Goal: Information Seeking & Learning: Compare options

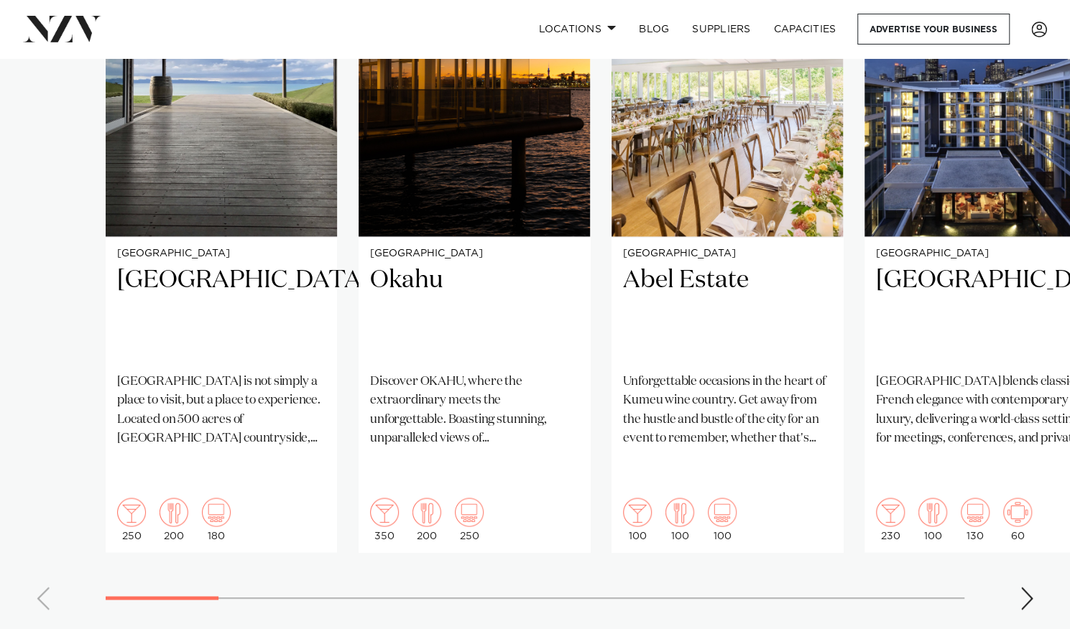
scroll to position [1127, 0]
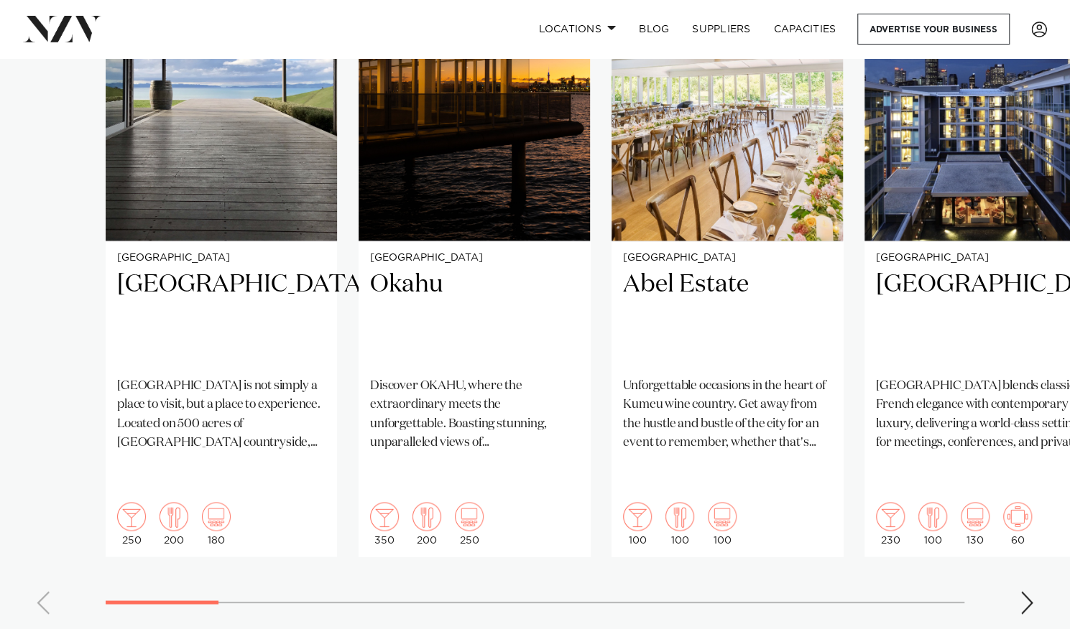
click at [1027, 591] on div "Next slide" at bounding box center [1027, 602] width 14 height 23
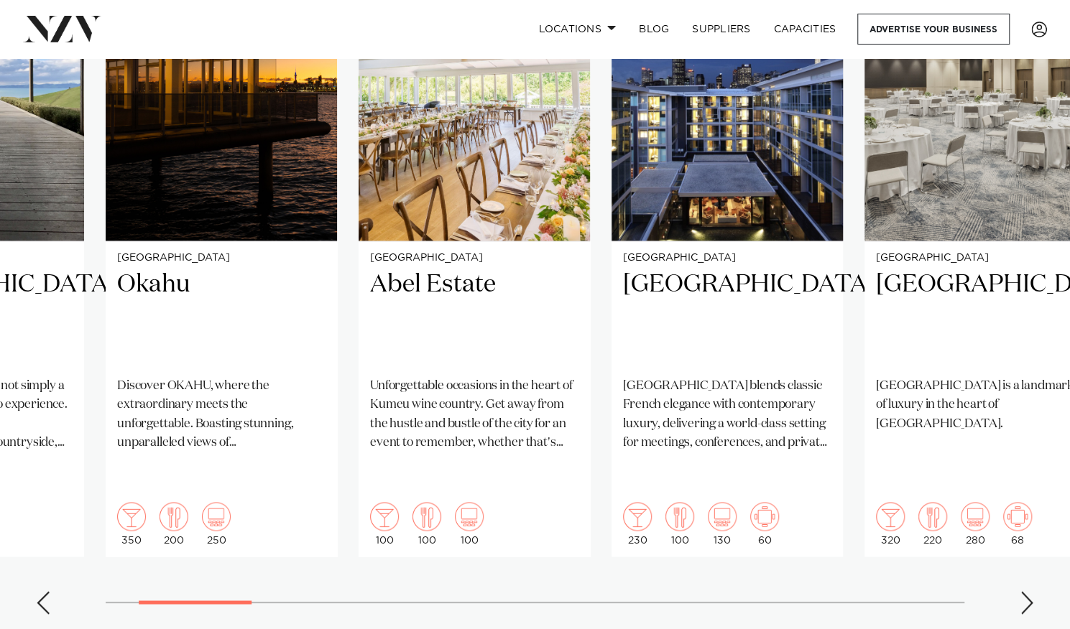
click at [1027, 591] on div "Next slide" at bounding box center [1027, 602] width 14 height 23
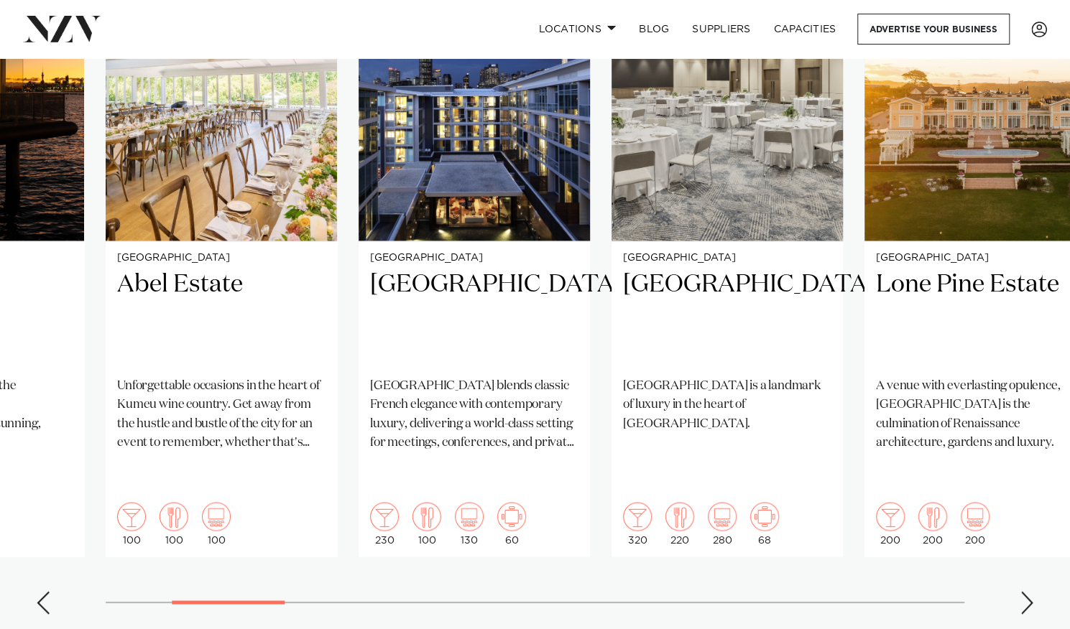
click at [1027, 591] on div "Next slide" at bounding box center [1027, 602] width 14 height 23
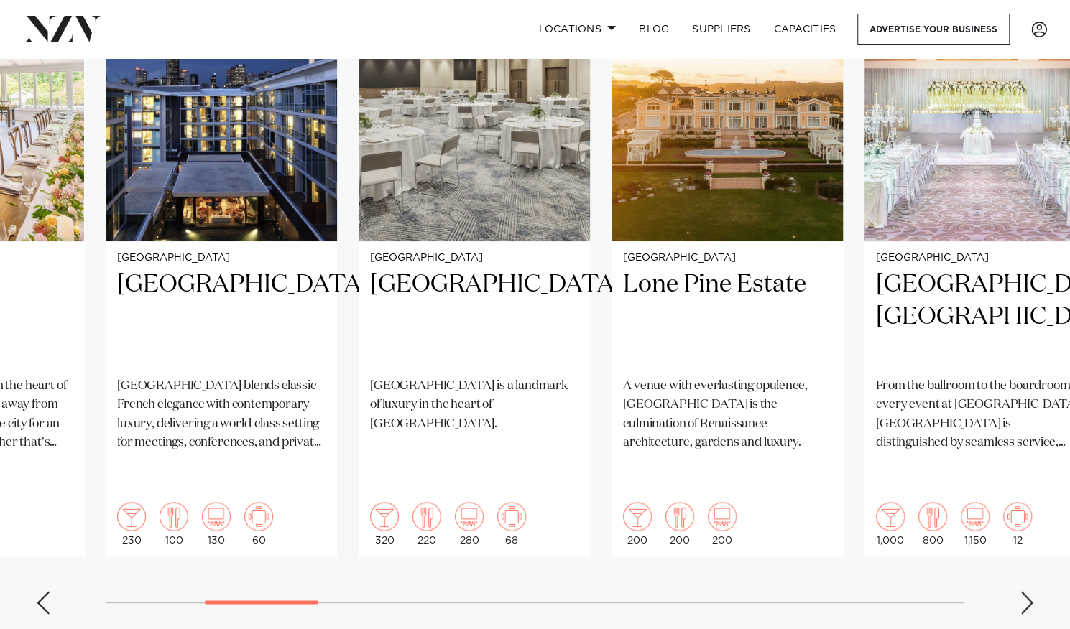
click at [1032, 591] on div "Next slide" at bounding box center [1027, 602] width 14 height 23
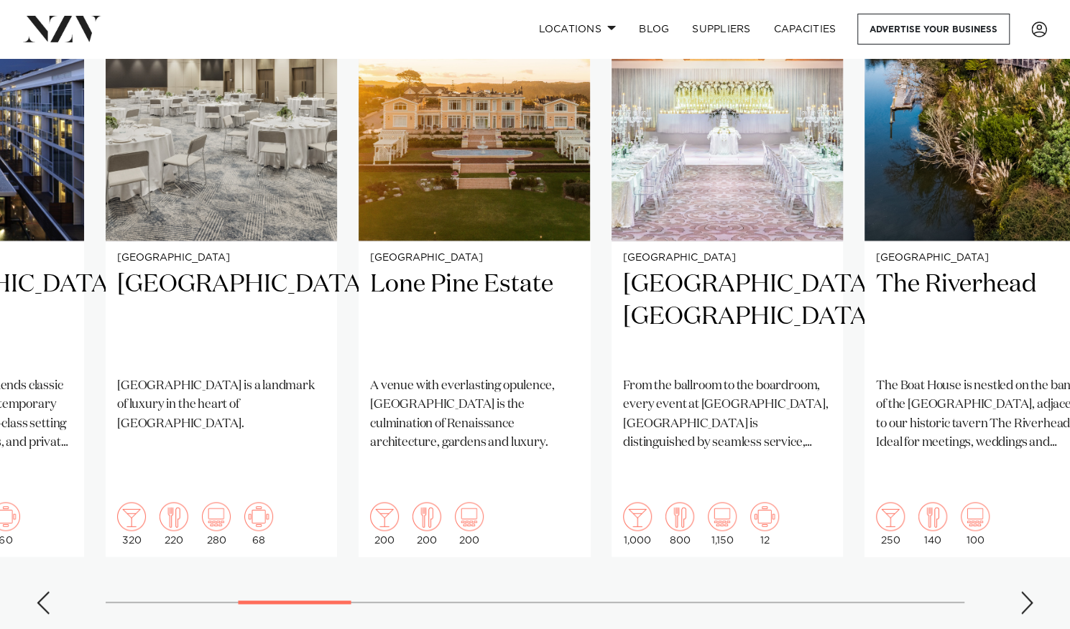
click at [1032, 591] on div "Next slide" at bounding box center [1027, 602] width 14 height 23
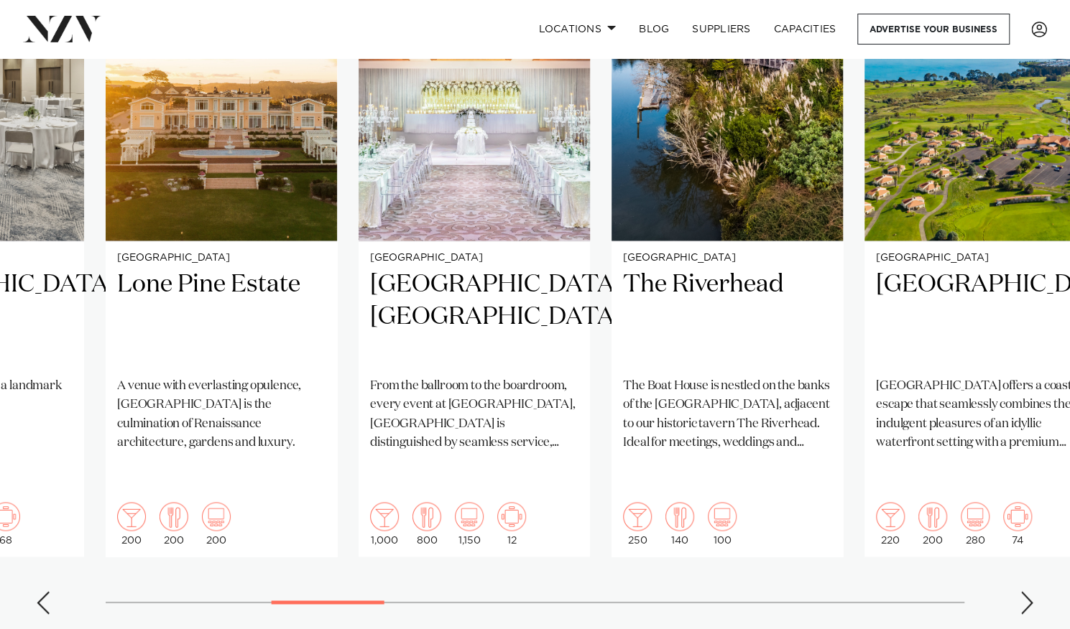
click at [1032, 591] on div "Next slide" at bounding box center [1027, 602] width 14 height 23
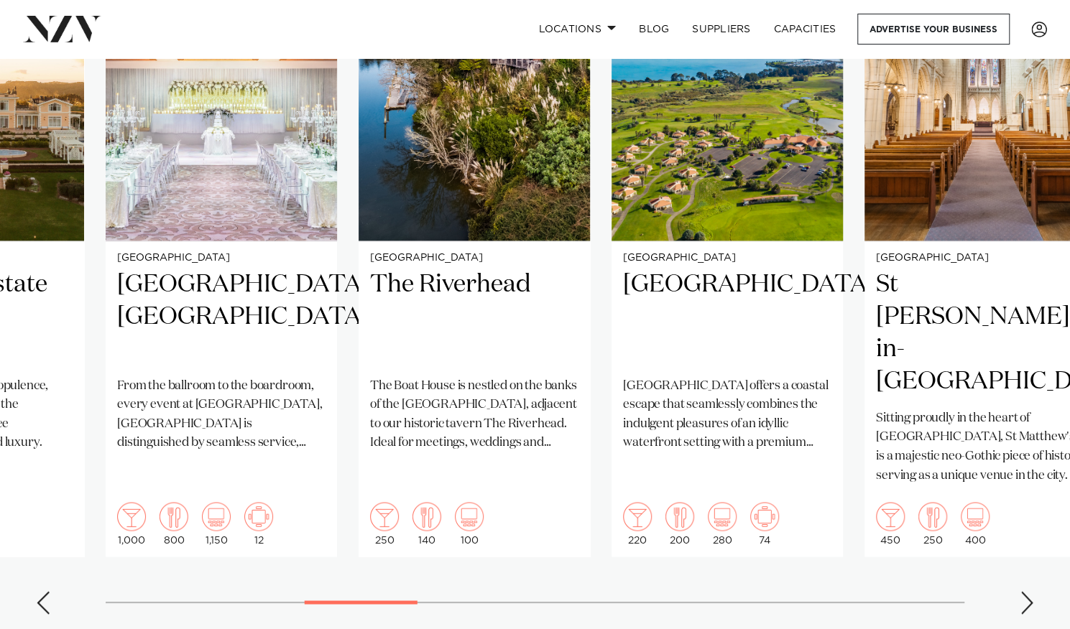
click at [1032, 591] on div "Next slide" at bounding box center [1027, 602] width 14 height 23
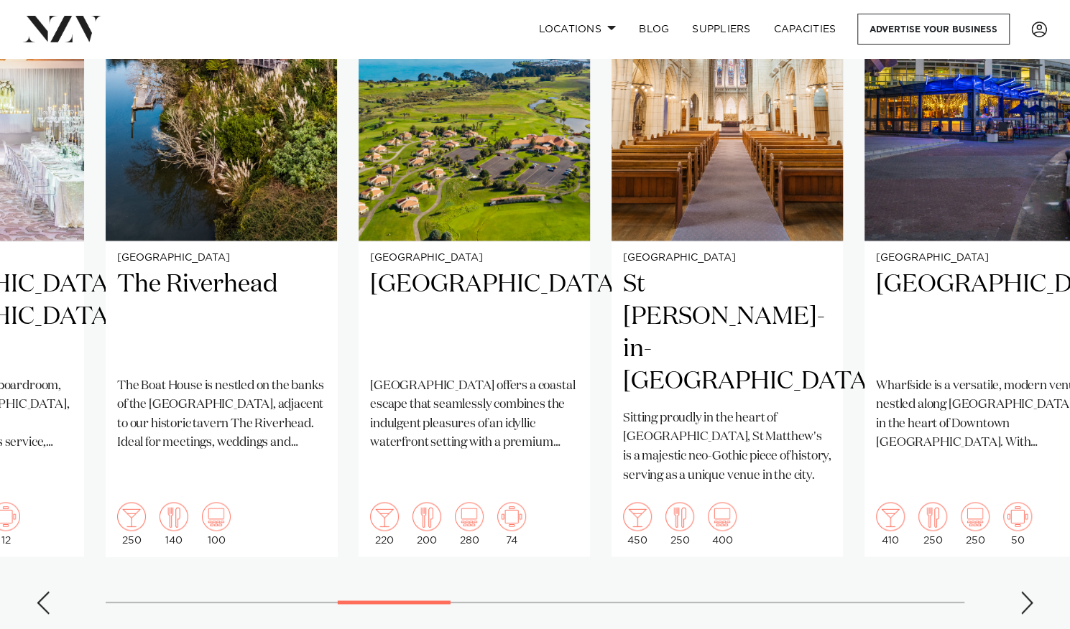
click at [1032, 591] on div "Next slide" at bounding box center [1027, 602] width 14 height 23
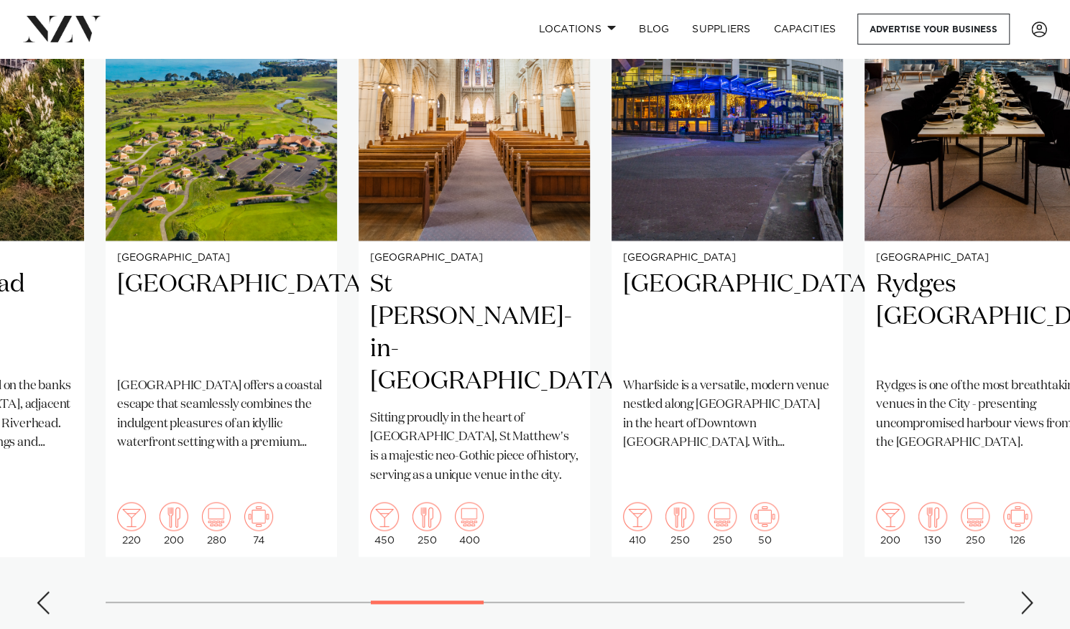
click at [1032, 591] on div "Next slide" at bounding box center [1027, 602] width 14 height 23
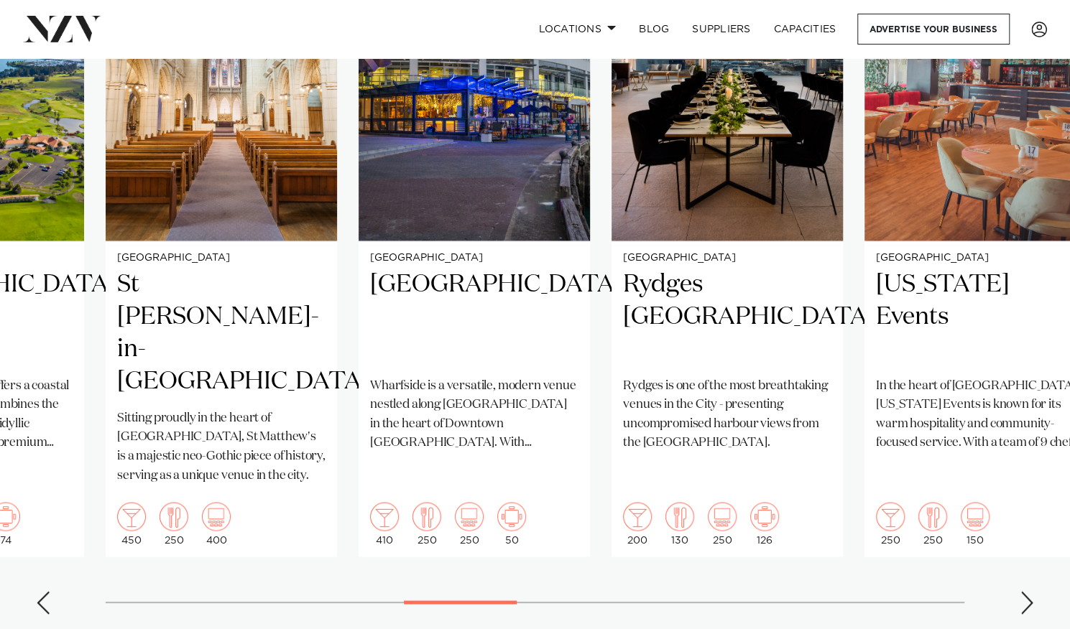
click at [1032, 591] on div "Next slide" at bounding box center [1027, 602] width 14 height 23
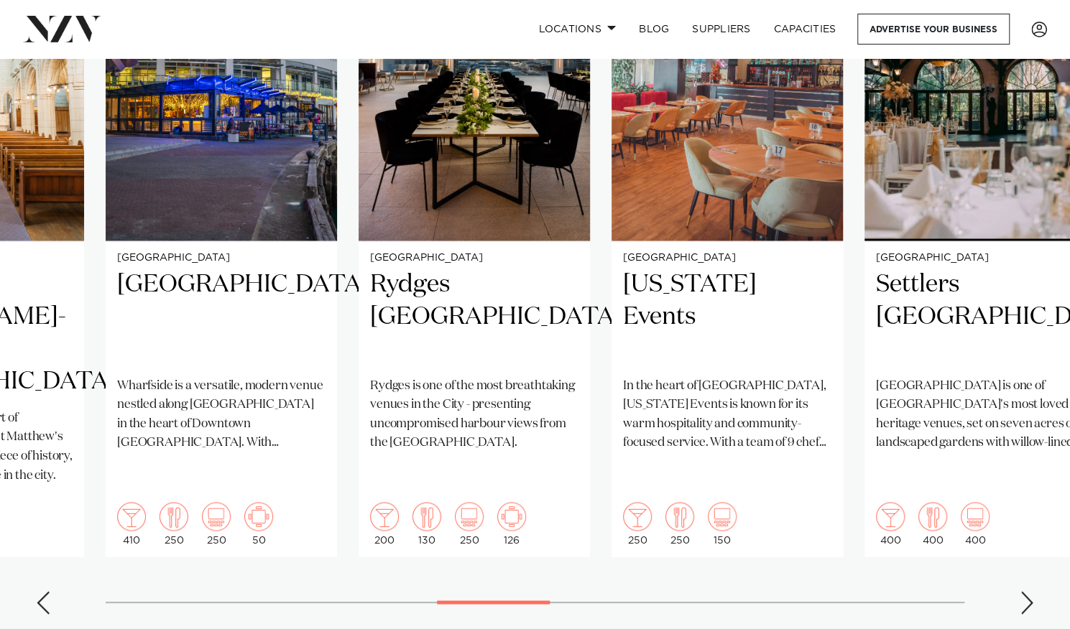
click at [1032, 591] on div "Next slide" at bounding box center [1027, 602] width 14 height 23
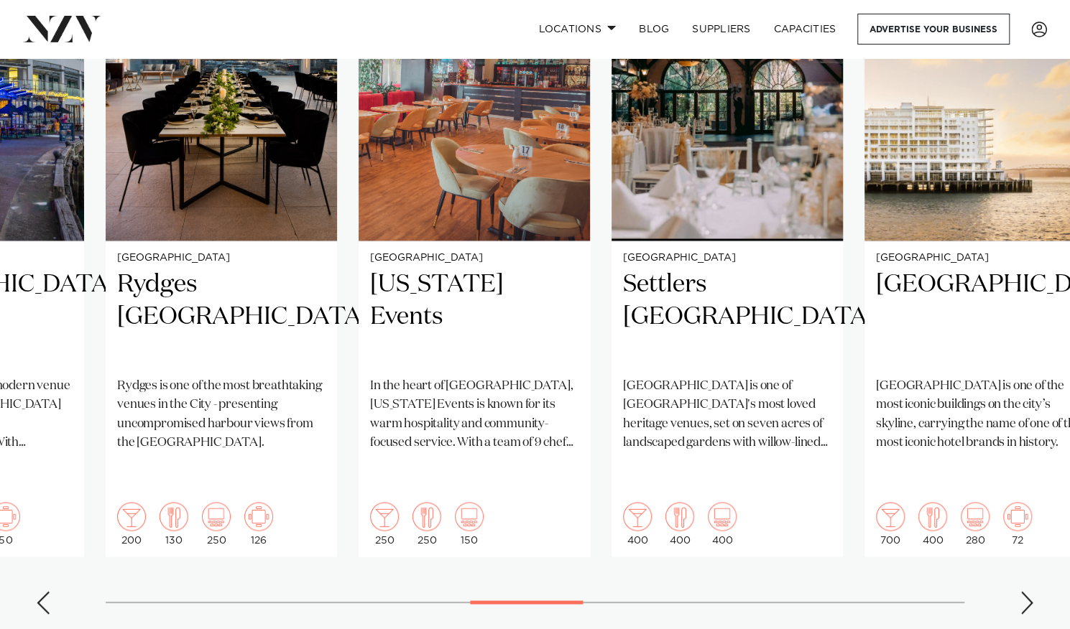
click at [1032, 591] on div "Next slide" at bounding box center [1027, 602] width 14 height 23
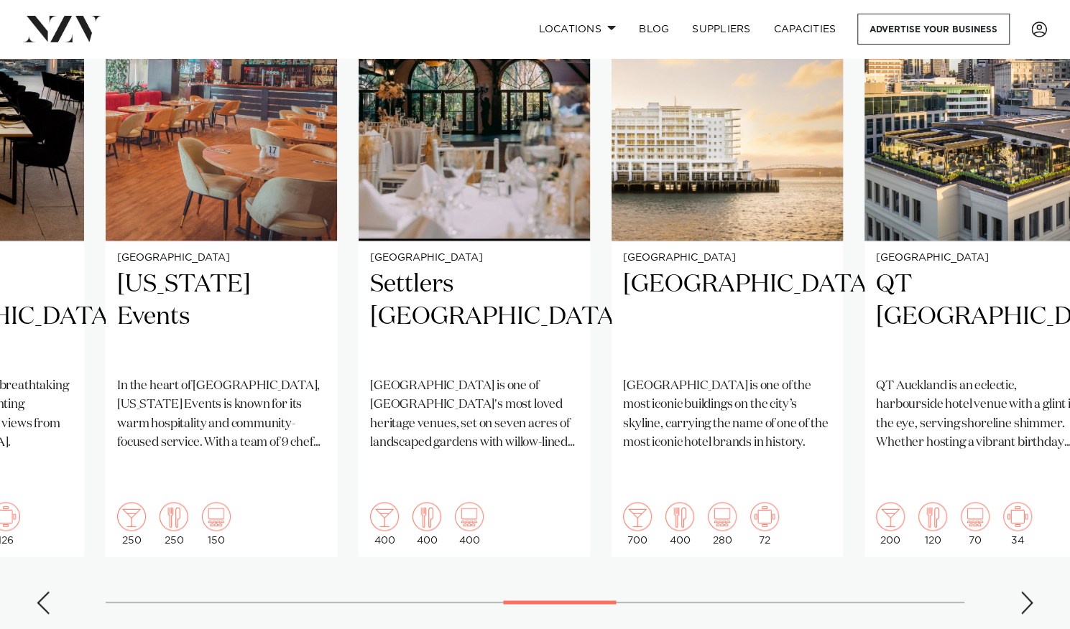
click at [1032, 591] on div "Next slide" at bounding box center [1027, 602] width 14 height 23
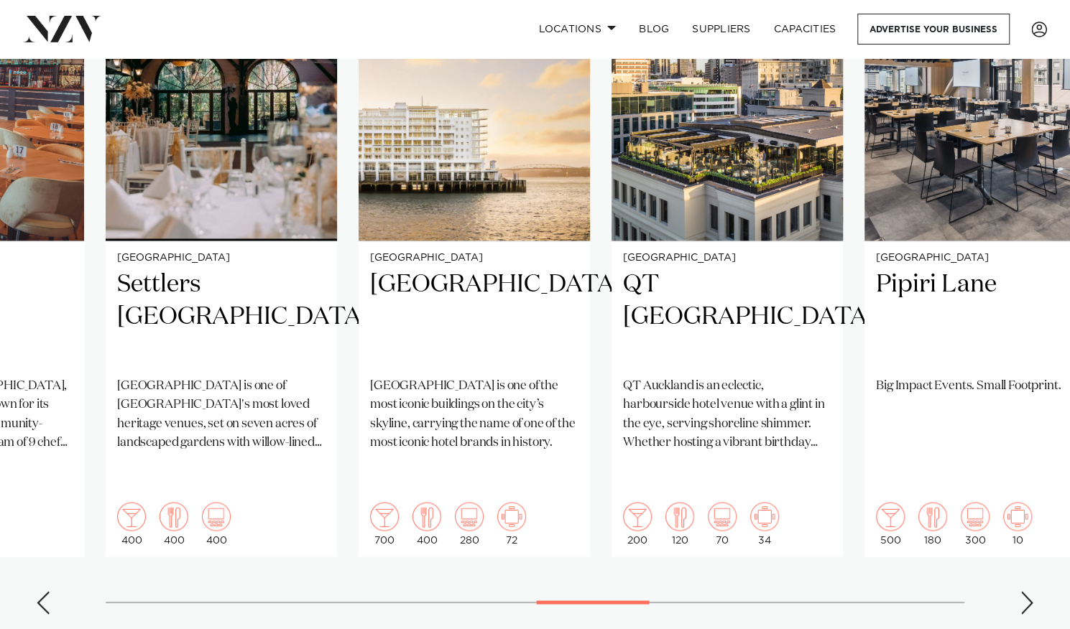
click at [1032, 591] on div "Next slide" at bounding box center [1027, 602] width 14 height 23
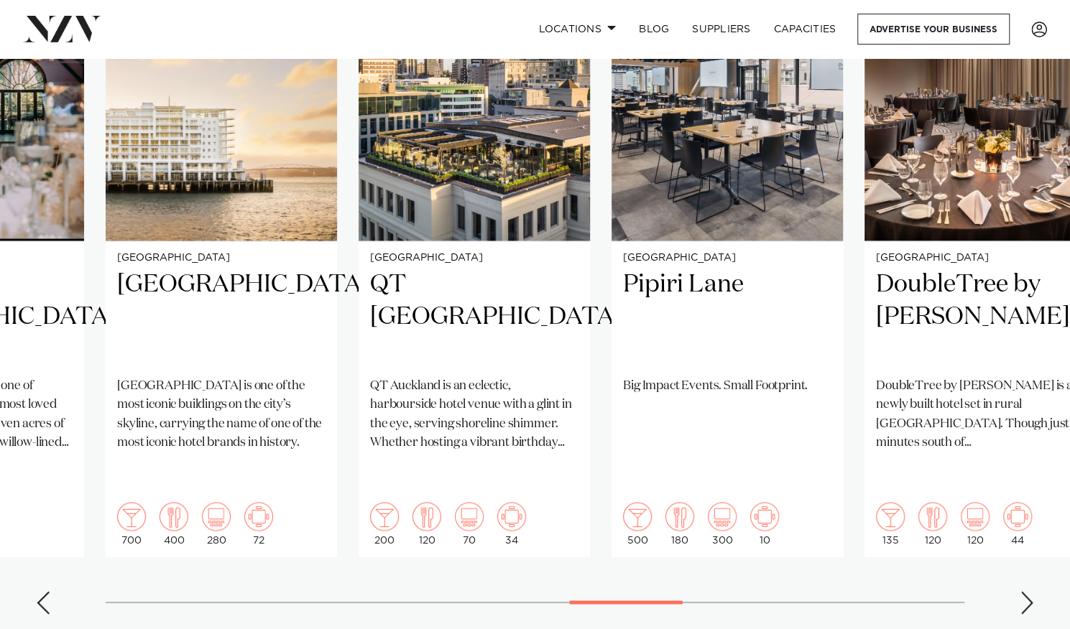
click at [1032, 591] on div "Next slide" at bounding box center [1027, 602] width 14 height 23
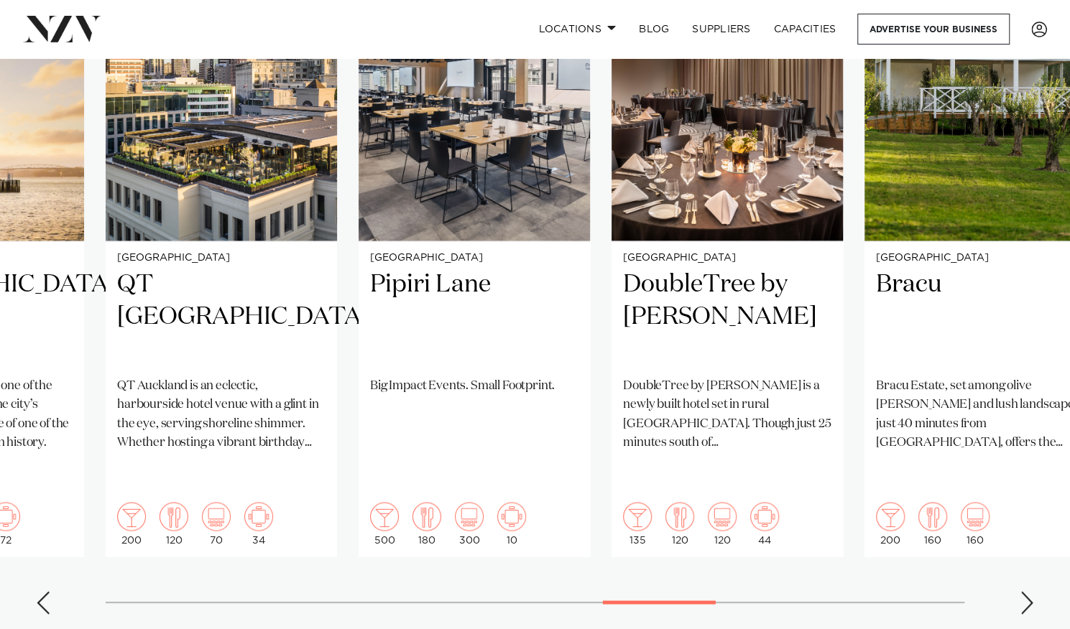
click at [1032, 591] on div "Next slide" at bounding box center [1027, 602] width 14 height 23
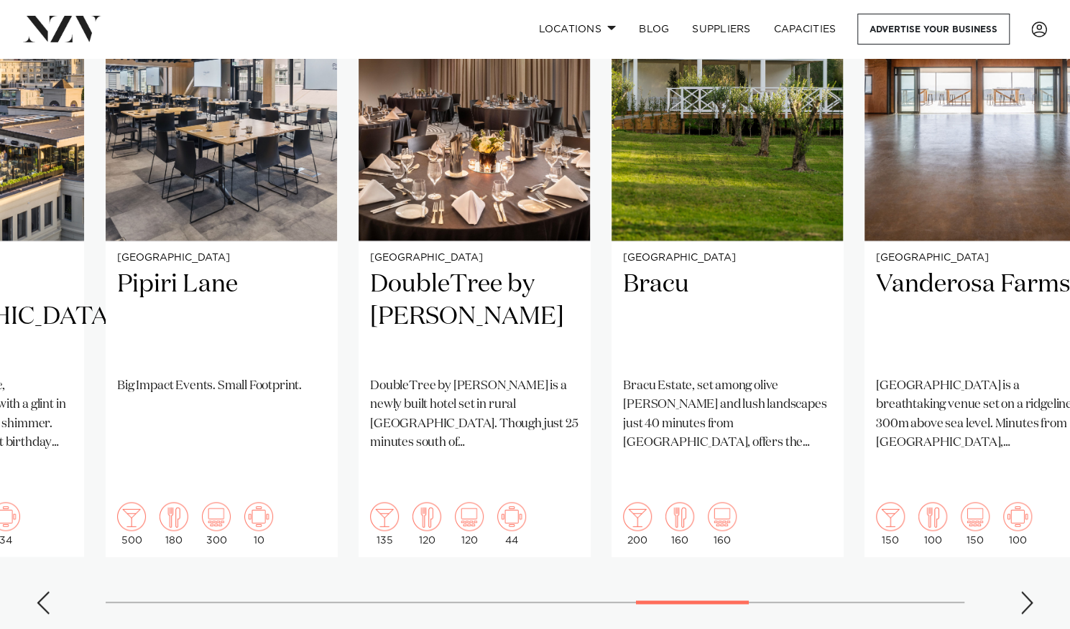
click at [1032, 591] on div "Next slide" at bounding box center [1027, 602] width 14 height 23
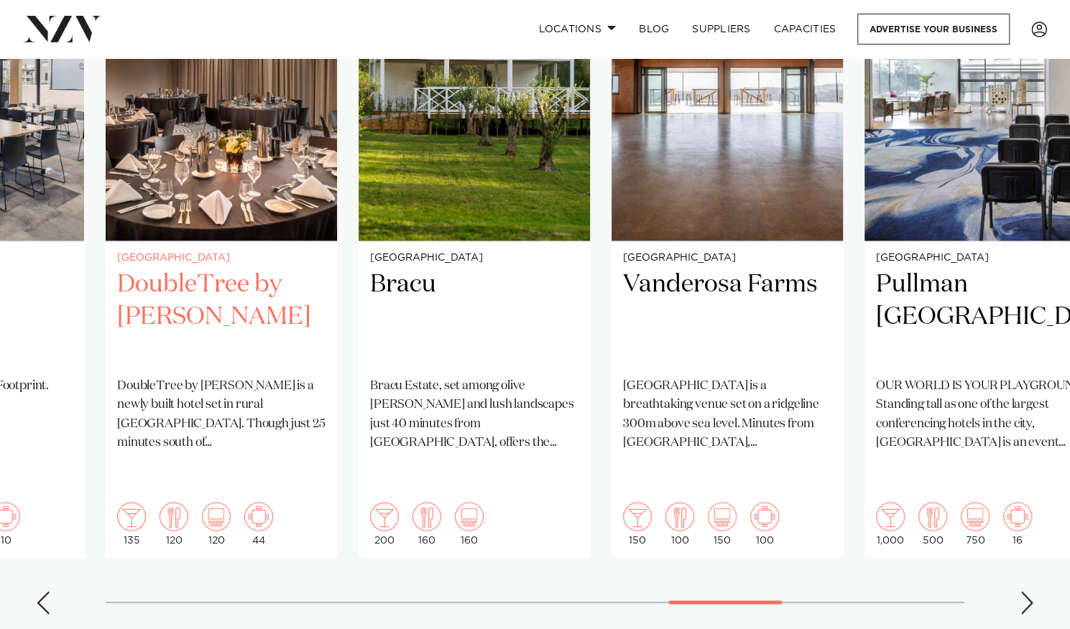
click at [138, 295] on h2 "DoubleTree by [PERSON_NAME]" at bounding box center [221, 317] width 208 height 97
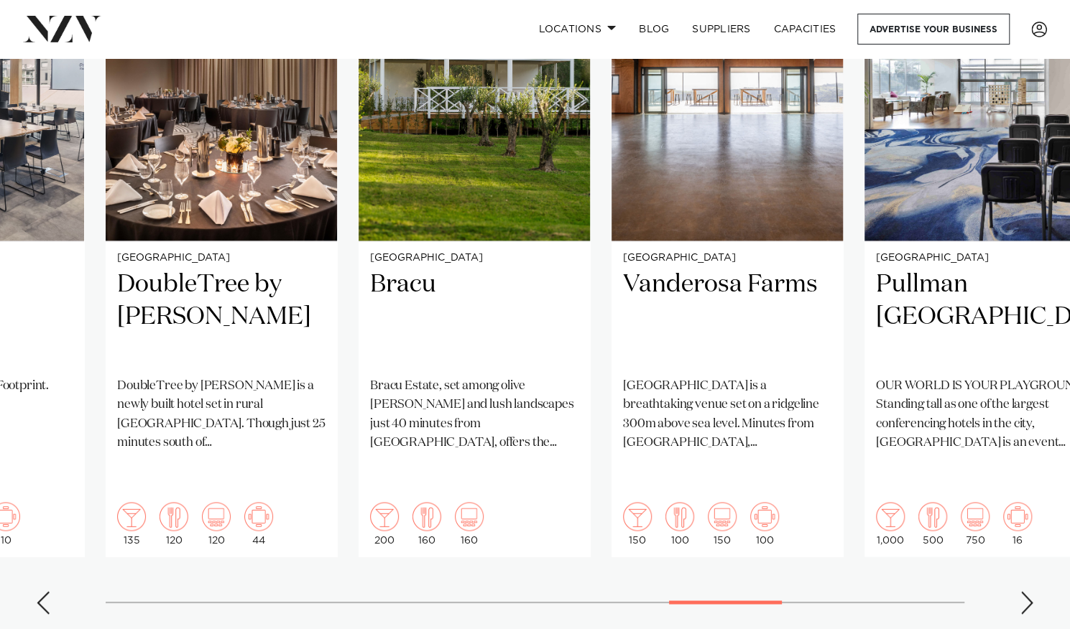
click at [1029, 591] on div "Next slide" at bounding box center [1027, 602] width 14 height 23
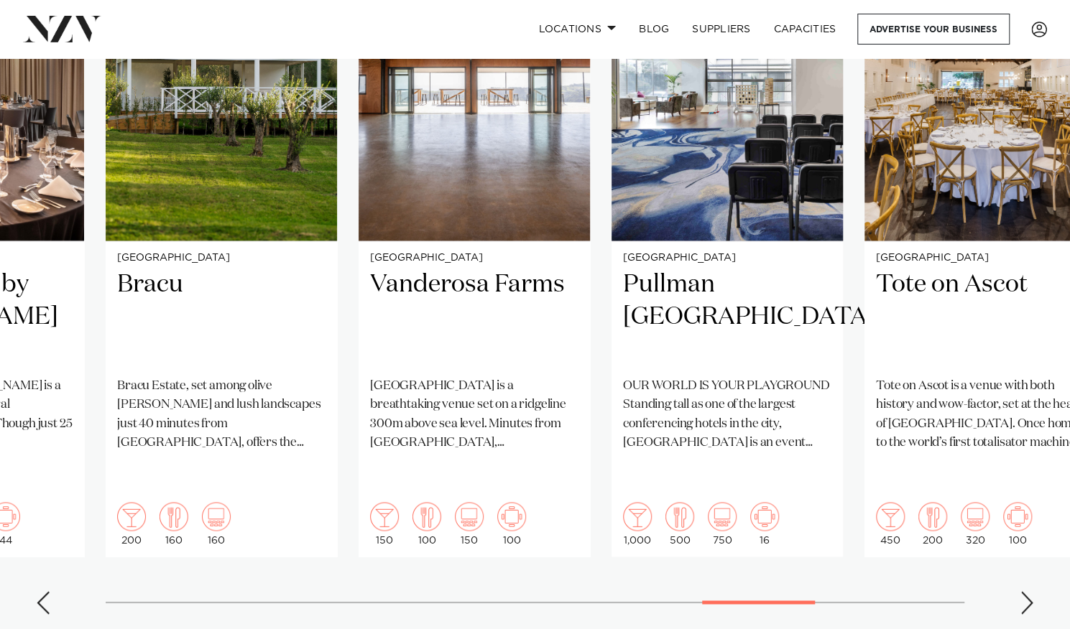
click at [1029, 591] on div "Next slide" at bounding box center [1027, 602] width 14 height 23
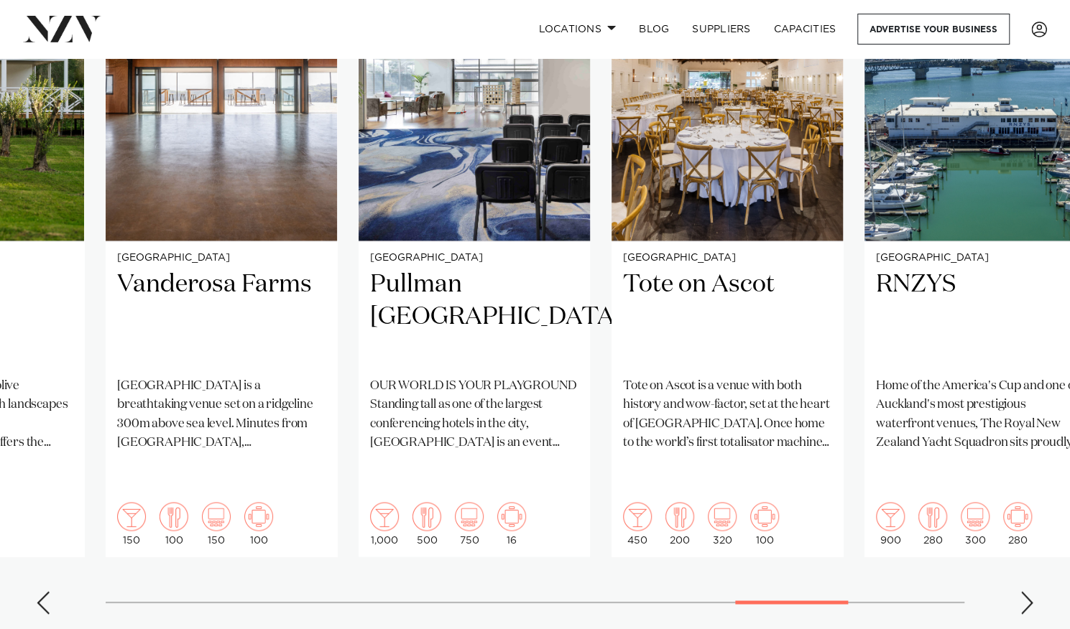
click at [1029, 591] on div "Next slide" at bounding box center [1027, 602] width 14 height 23
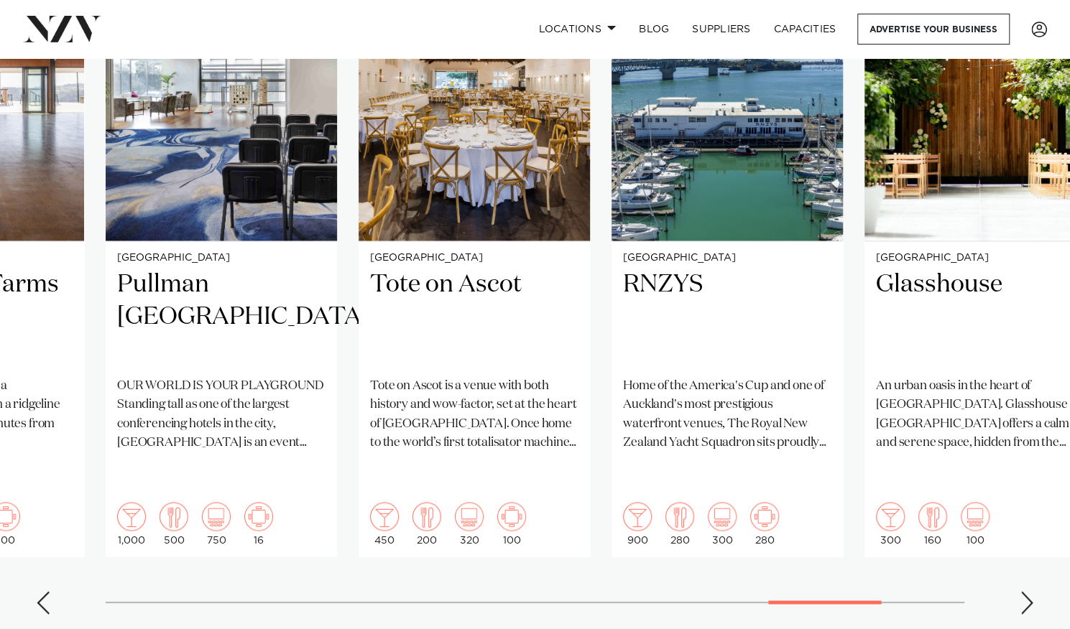
click at [1029, 591] on div "Next slide" at bounding box center [1027, 602] width 14 height 23
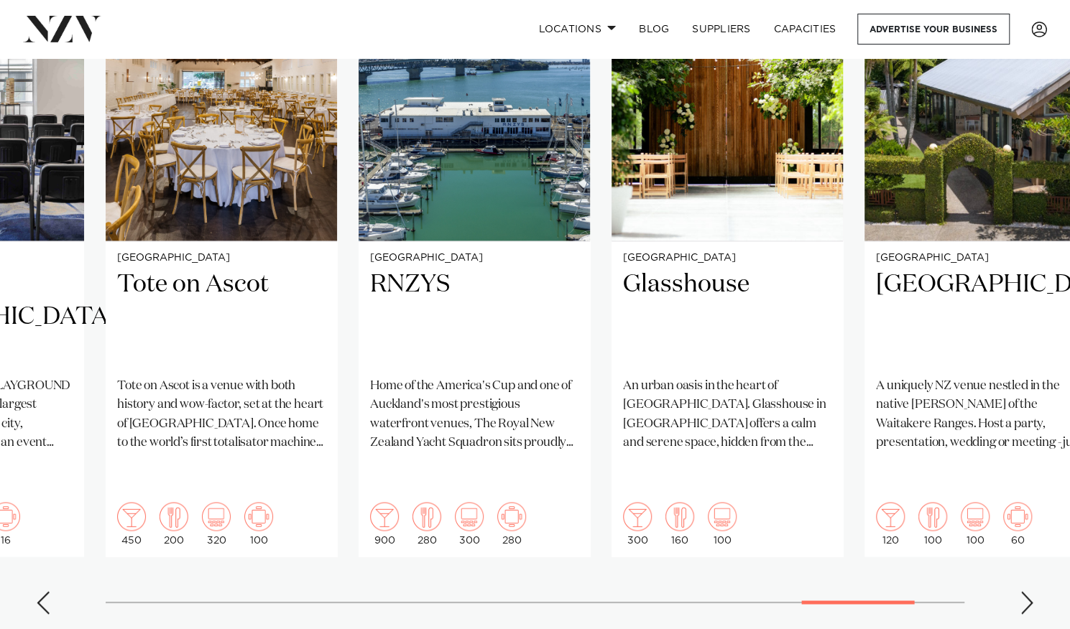
click at [1029, 591] on div "Next slide" at bounding box center [1027, 602] width 14 height 23
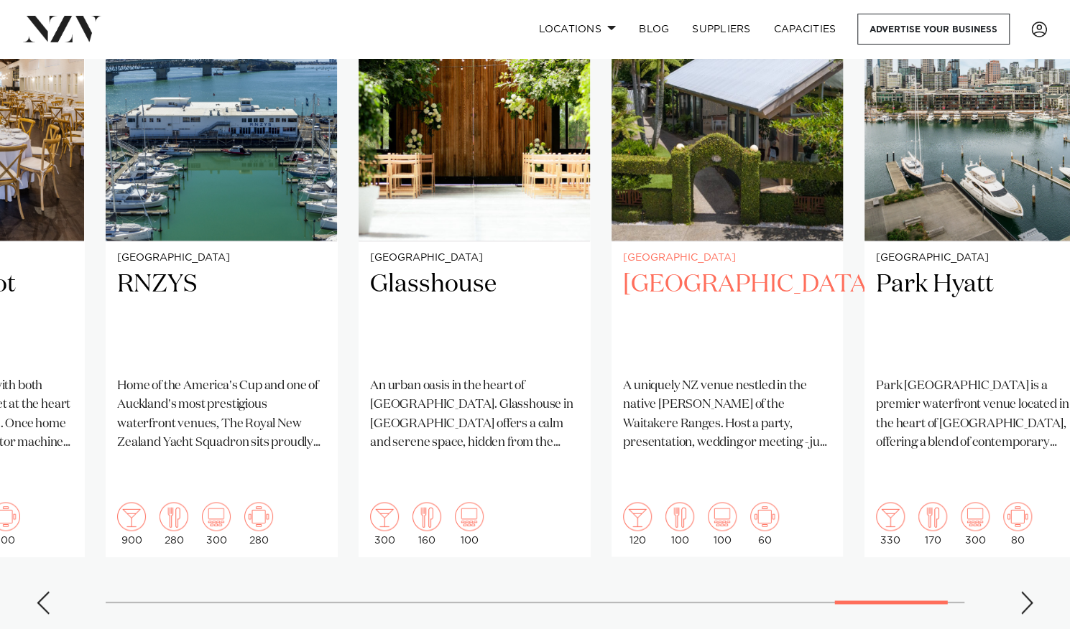
click at [632, 269] on h2 "[GEOGRAPHIC_DATA]" at bounding box center [727, 317] width 208 height 97
click at [1025, 591] on div "Next slide" at bounding box center [1027, 602] width 14 height 23
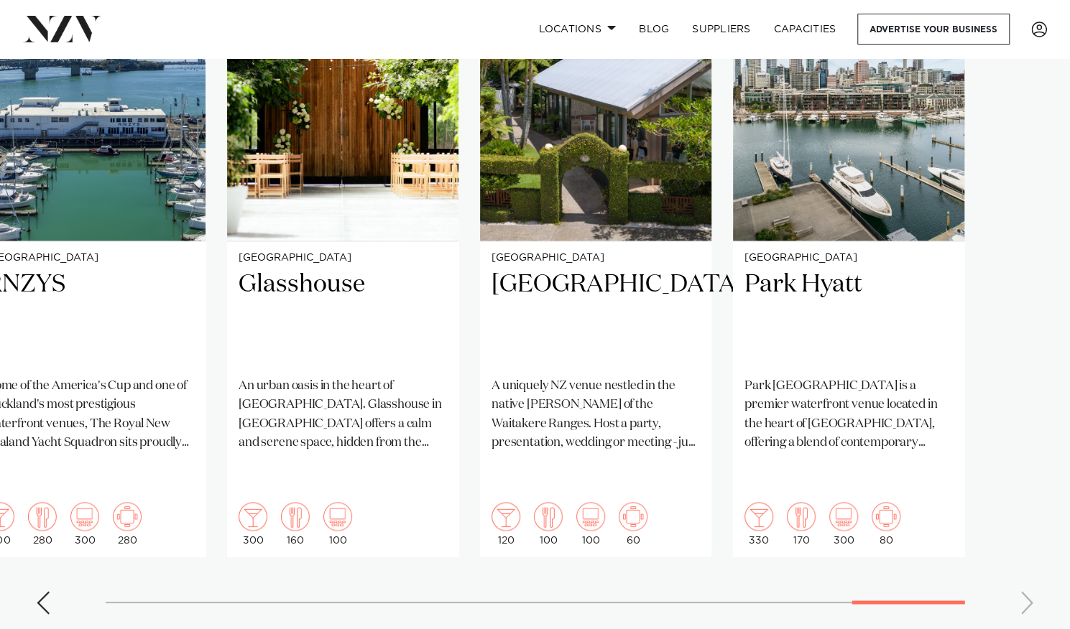
click at [1025, 548] on swiper-container "[GEOGRAPHIC_DATA] [GEOGRAPHIC_DATA] [GEOGRAPHIC_DATA] is not simply a place to …" at bounding box center [535, 278] width 1070 height 696
click at [616, 182] on img "25 / 26" at bounding box center [595, 85] width 231 height 310
click at [1013, 43] on li "Advertise your business" at bounding box center [933, 29] width 172 height 31
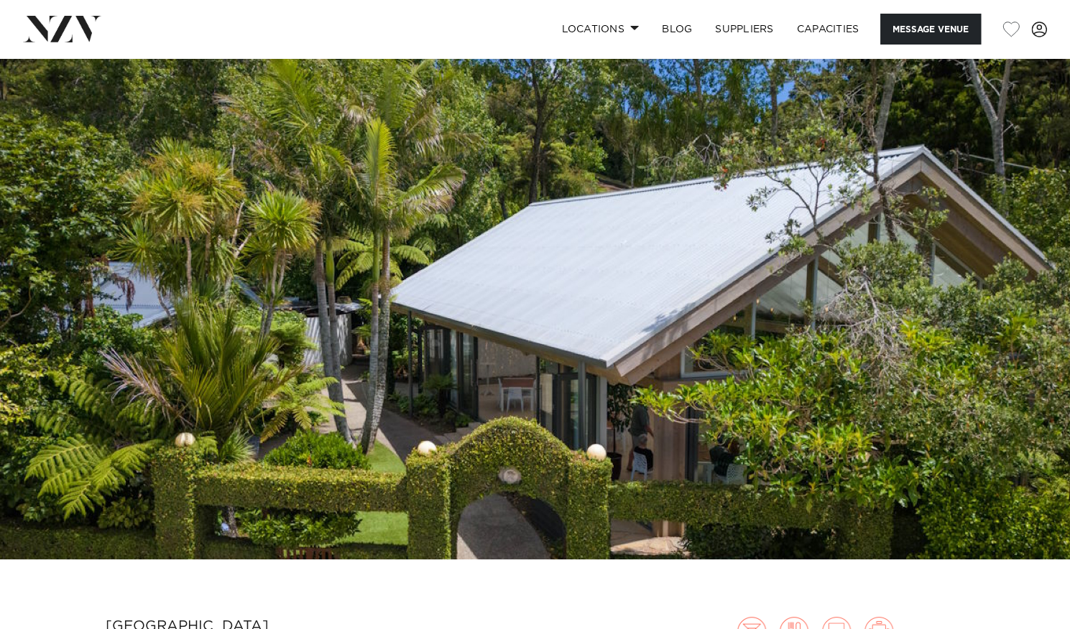
click at [989, 310] on img at bounding box center [535, 309] width 1070 height 502
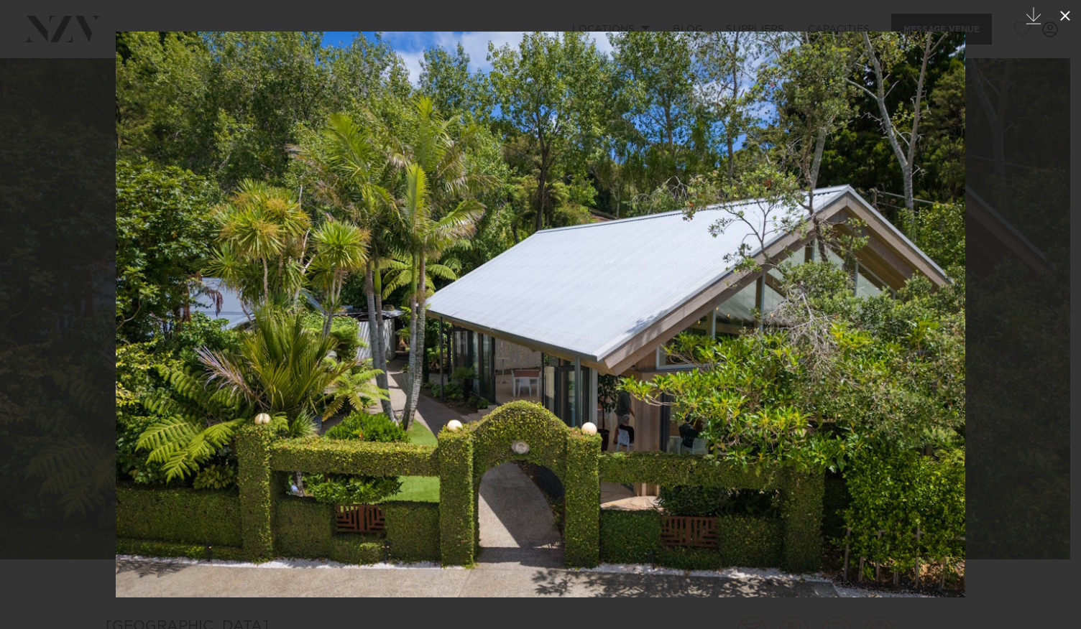
click at [1069, 12] on icon at bounding box center [1064, 15] width 17 height 17
